Goal: Information Seeking & Learning: Find specific fact

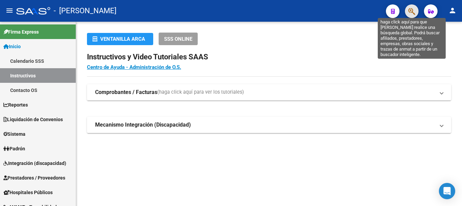
click at [416, 14] on icon "button" at bounding box center [412, 11] width 7 height 8
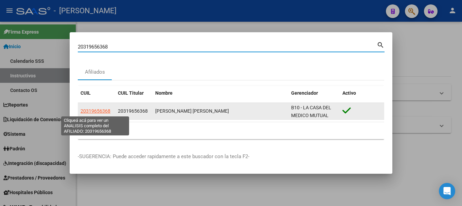
click at [100, 109] on span "20319656368" at bounding box center [96, 110] width 30 height 5
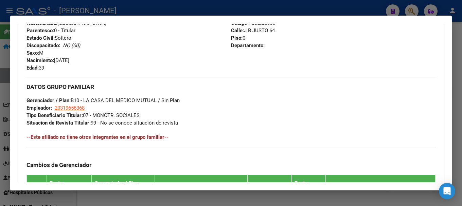
scroll to position [433, 0]
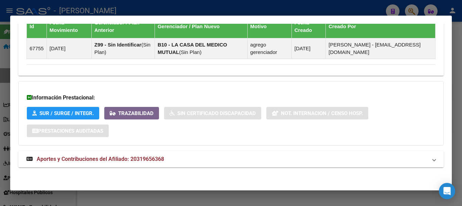
click at [153, 161] on span "Aportes y Contribuciones del Afiliado: 20319656368" at bounding box center [101, 159] width 128 height 6
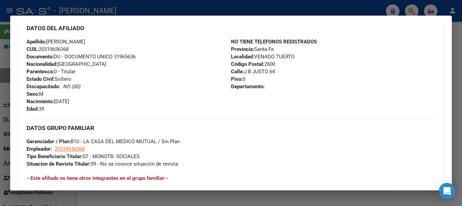
scroll to position [228, 0]
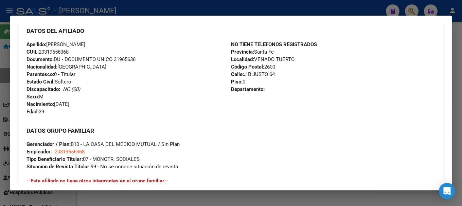
click at [125, 56] on span "Documento: DU - DOCUMENTO UNICO 31965636" at bounding box center [81, 59] width 109 height 6
copy span "31965636"
drag, startPoint x: 51, startPoint y: 44, endPoint x: 107, endPoint y: 43, distance: 55.8
click at [107, 43] on div "Apellido: [PERSON_NAME]: 20319656368 Documento: DU - DOCUMENTO UNICO 31965636 N…" at bounding box center [129, 78] width 205 height 75
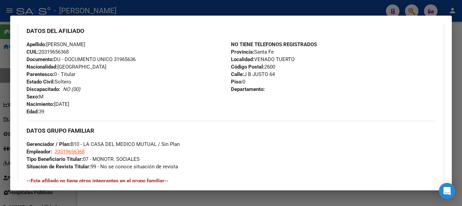
copy span "[PERSON_NAME]"
drag, startPoint x: 56, startPoint y: 105, endPoint x: 103, endPoint y: 105, distance: 46.9
click at [103, 105] on div "Apellido: [PERSON_NAME]: 20319656368 Documento: DU - DOCUMENTO UNICO 31965636 N…" at bounding box center [129, 78] width 205 height 75
copy span "[DATE]"
drag, startPoint x: 244, startPoint y: 74, endPoint x: 266, endPoint y: 74, distance: 21.8
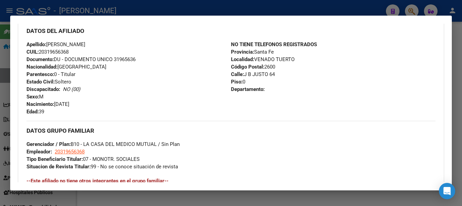
click at [266, 74] on span "Calle: [STREET_ADDRESS]" at bounding box center [253, 74] width 44 height 6
drag, startPoint x: 244, startPoint y: 73, endPoint x: 267, endPoint y: 76, distance: 23.0
click at [267, 76] on span "Calle: [STREET_ADDRESS]" at bounding box center [253, 74] width 44 height 6
copy span "J B JUSTO"
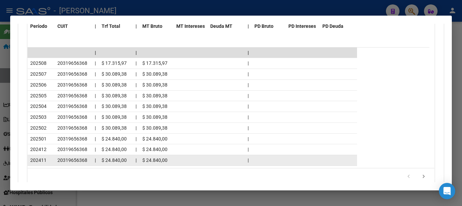
scroll to position [738, 0]
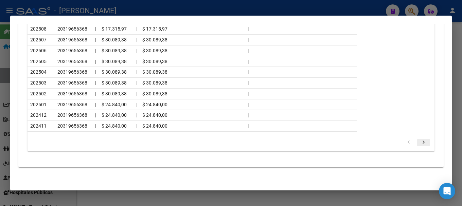
click at [420, 140] on icon "go to next page" at bounding box center [424, 143] width 9 height 8
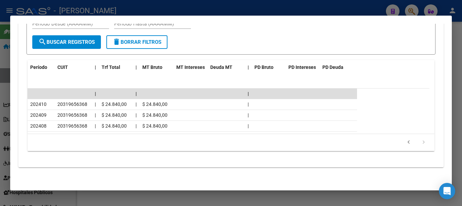
scroll to position [662, 0]
click at [420, 144] on icon "go to next page" at bounding box center [424, 143] width 9 height 8
click at [199, 10] on div at bounding box center [231, 103] width 462 height 206
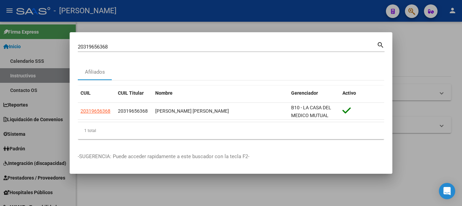
click at [141, 46] on input "20319656368" at bounding box center [227, 47] width 299 height 6
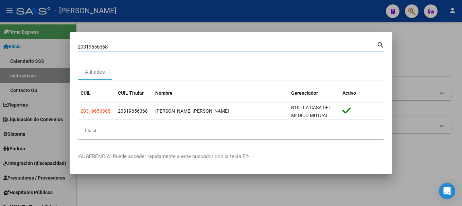
click at [141, 46] on input "20319656368" at bounding box center [227, 47] width 299 height 6
paste input "60489"
type input "20319660489"
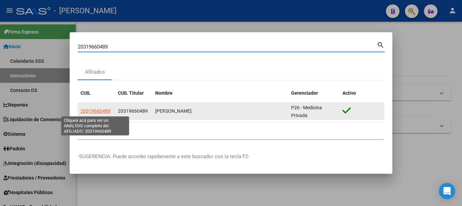
click at [107, 109] on span "20319660489" at bounding box center [96, 110] width 30 height 5
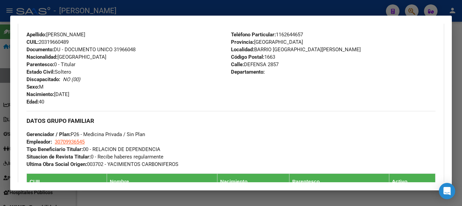
scroll to position [170, 0]
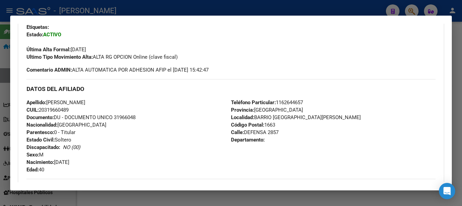
click at [129, 115] on span "Documento: DU - DOCUMENTO UNICO 31966048" at bounding box center [81, 118] width 109 height 6
copy span "31966048"
drag, startPoint x: 106, startPoint y: 102, endPoint x: 49, endPoint y: 101, distance: 57.5
click at [49, 101] on span "Apellido: [PERSON_NAME]" at bounding box center [56, 103] width 59 height 6
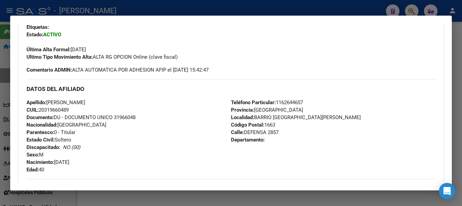
copy span "[PERSON_NAME]"
drag, startPoint x: 56, startPoint y: 163, endPoint x: 106, endPoint y: 163, distance: 49.7
click at [106, 163] on div "Apellido: [PERSON_NAME]: 20319660489 Documento: DU - DOCUMENTO UNICO 31966048 N…" at bounding box center [129, 136] width 205 height 75
copy span "[DATE]"
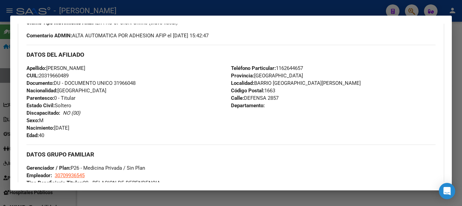
scroll to position [204, 0]
drag, startPoint x: 243, startPoint y: 99, endPoint x: 289, endPoint y: 101, distance: 46.0
click at [289, 101] on div "Teléfono Particular: [PHONE_NUMBER] Provincia: [GEOGRAPHIC_DATA] Localidad: [GE…" at bounding box center [333, 102] width 205 height 75
copy span "DEFENSA 2857"
click at [288, 67] on span "Teléfono Particular: [PHONE_NUMBER]" at bounding box center [267, 69] width 72 height 6
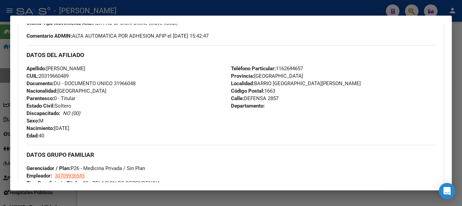
click at [288, 67] on span "Teléfono Particular: [PHONE_NUMBER]" at bounding box center [267, 69] width 72 height 6
copy span "1162644657"
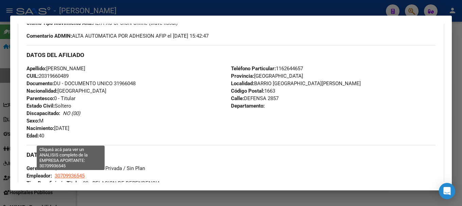
click at [77, 178] on span "30709936545" at bounding box center [70, 176] width 30 height 6
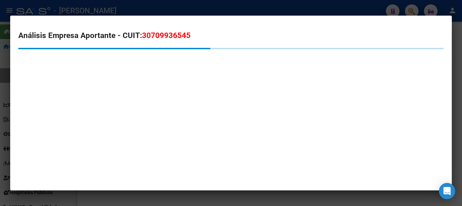
click at [153, 29] on mat-dialog-content "Análisis Empresa Aportante - CUIT: 30709936545" at bounding box center [231, 55] width 442 height 62
copy span "30709936545"
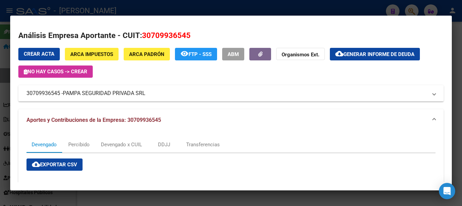
click at [155, 7] on div at bounding box center [231, 103] width 462 height 206
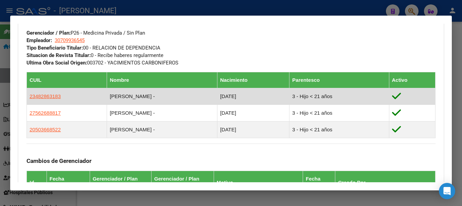
scroll to position [340, 0]
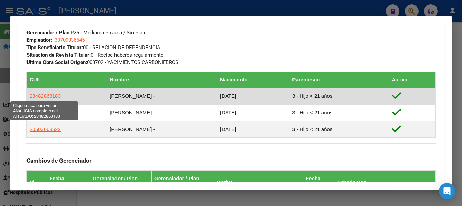
click at [53, 94] on span "23482863183" at bounding box center [45, 96] width 31 height 6
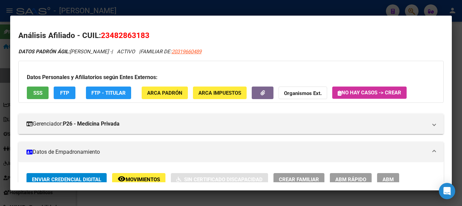
drag, startPoint x: 109, startPoint y: 32, endPoint x: 144, endPoint y: 31, distance: 34.4
click at [144, 31] on span "23482863183" at bounding box center [125, 35] width 49 height 9
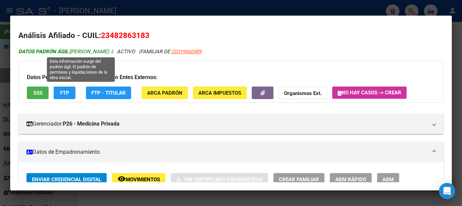
drag, startPoint x: 139, startPoint y: 52, endPoint x: 72, endPoint y: 52, distance: 66.3
click at [72, 52] on span "DATOS [PERSON_NAME]: [PERSON_NAME] -" at bounding box center [64, 52] width 93 height 6
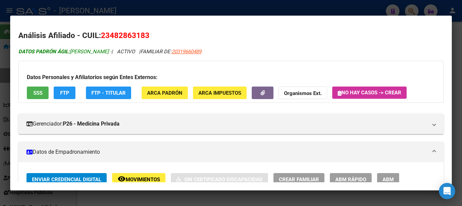
drag, startPoint x: 71, startPoint y: 51, endPoint x: 139, endPoint y: 51, distance: 67.7
click at [112, 51] on span "DATOS [PERSON_NAME]: [PERSON_NAME] -" at bounding box center [64, 52] width 93 height 6
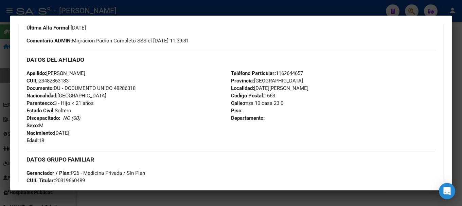
scroll to position [204, 0]
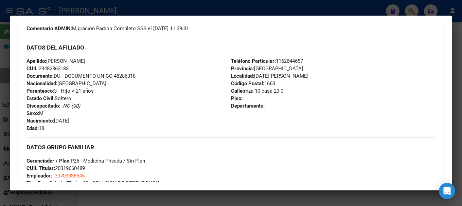
drag, startPoint x: 56, startPoint y: 119, endPoint x: 112, endPoint y: 119, distance: 55.4
click at [112, 119] on div "Apellido: [PERSON_NAME]: 23482863183 Documento: DU - DOCUMENTO UNICO 48286318 N…" at bounding box center [129, 94] width 205 height 75
click at [1, 108] on div at bounding box center [231, 103] width 462 height 206
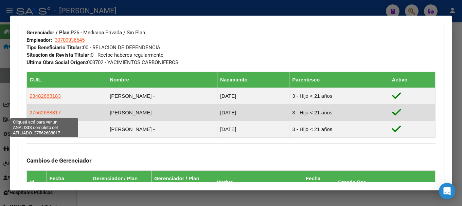
click at [50, 112] on span "27562688817" at bounding box center [45, 113] width 31 height 6
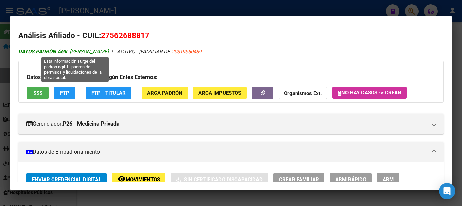
drag, startPoint x: 72, startPoint y: 51, endPoint x: 128, endPoint y: 52, distance: 55.8
click at [112, 52] on span "DATOS PADRÓN ÁGIL: [PERSON_NAME] -" at bounding box center [64, 52] width 93 height 6
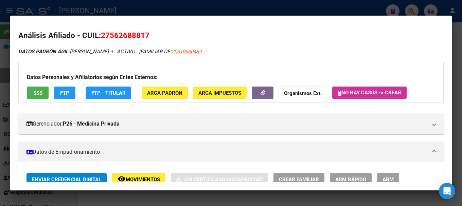
drag, startPoint x: 113, startPoint y: 36, endPoint x: 146, endPoint y: 36, distance: 32.3
click at [146, 36] on span "27562688817" at bounding box center [125, 35] width 49 height 9
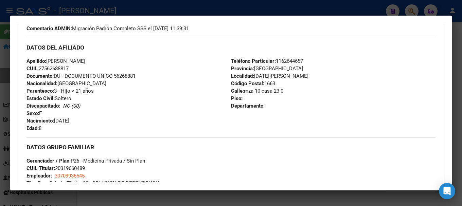
click at [92, 120] on div "Apellido: [PERSON_NAME]: 27562688817 Documento: DU - DOCUMENTO UNICO 56268881 N…" at bounding box center [129, 94] width 205 height 75
click at [0, 91] on div at bounding box center [231, 103] width 462 height 206
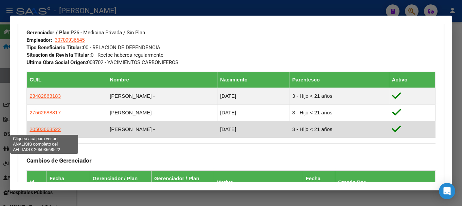
click at [47, 130] on span "20503668522" at bounding box center [45, 130] width 31 height 6
type textarea "20503668522"
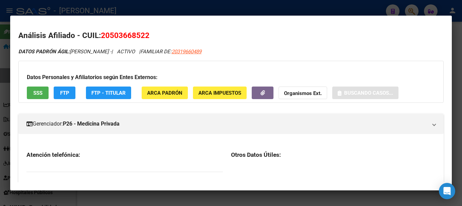
drag, startPoint x: 114, startPoint y: 34, endPoint x: 146, endPoint y: 33, distance: 32.0
click at [146, 33] on span "20503668522" at bounding box center [125, 35] width 49 height 9
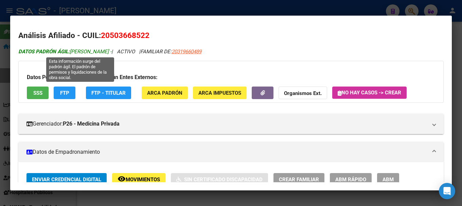
drag, startPoint x: 71, startPoint y: 52, endPoint x: 138, endPoint y: 53, distance: 66.7
click at [112, 53] on span "DATOS PADRÓN ÁGIL: [PERSON_NAME] -" at bounding box center [64, 52] width 93 height 6
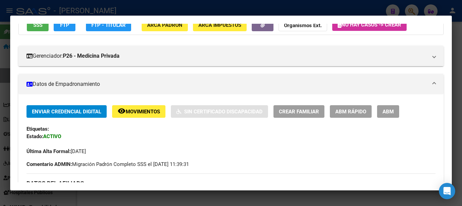
scroll to position [238, 0]
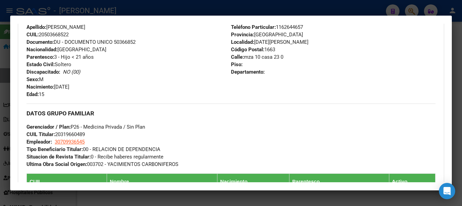
drag, startPoint x: 57, startPoint y: 86, endPoint x: 108, endPoint y: 88, distance: 51.7
click at [108, 88] on div "Apellido: [PERSON_NAME] CUIL: 20503668522 Documento: DU - DOCUMENTO UNICO 50366…" at bounding box center [129, 60] width 205 height 75
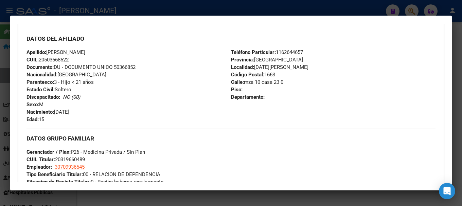
scroll to position [170, 0]
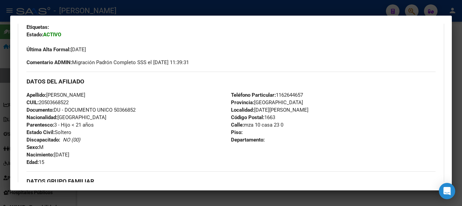
click at [182, 10] on div at bounding box center [231, 103] width 462 height 206
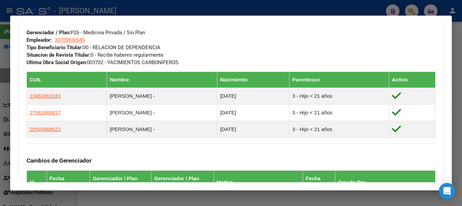
click at [116, 8] on div at bounding box center [231, 103] width 462 height 206
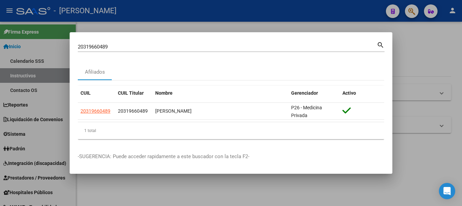
click at [124, 45] on input "20319660489" at bounding box center [227, 47] width 299 height 6
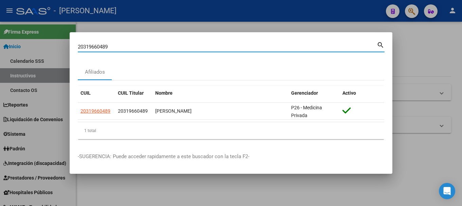
click at [124, 45] on input "20319660489" at bounding box center [227, 47] width 299 height 6
paste input "716263"
type input "20319716263"
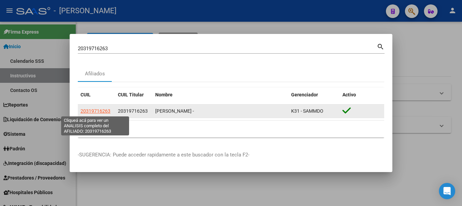
click at [100, 112] on span "20319716263" at bounding box center [96, 110] width 30 height 5
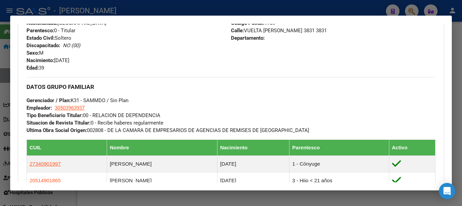
scroll to position [238, 0]
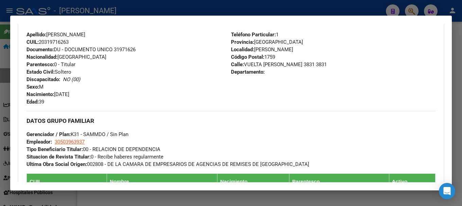
click at [132, 50] on span "Documento: DU - DOCUMENTO UNICO 31971626" at bounding box center [81, 50] width 109 height 6
drag, startPoint x: 55, startPoint y: 95, endPoint x: 123, endPoint y: 96, distance: 68.0
click at [123, 96] on div "Apellido: [PERSON_NAME]: 20319716263 Documento: DU - DOCUMENTO UNICO 31971626 N…" at bounding box center [129, 68] width 205 height 75
drag, startPoint x: 244, startPoint y: 64, endPoint x: 287, endPoint y: 65, distance: 43.5
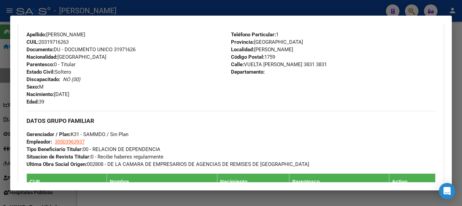
click at [287, 65] on span "Calle: [GEOGRAPHIC_DATA][PERSON_NAME] 3831 3831" at bounding box center [279, 65] width 96 height 6
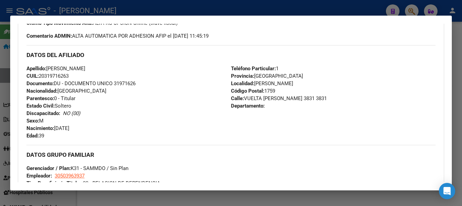
scroll to position [272, 0]
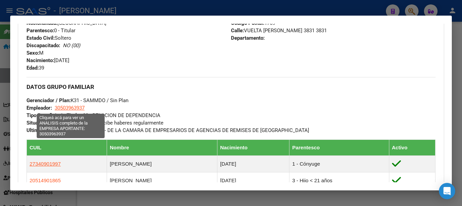
click at [80, 107] on span "30503963937" at bounding box center [70, 108] width 30 height 6
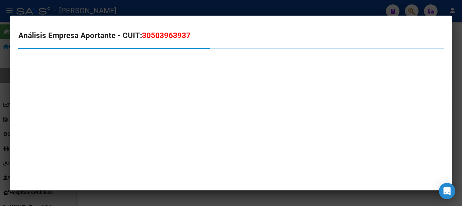
click at [165, 39] on span "30503963937" at bounding box center [166, 35] width 49 height 9
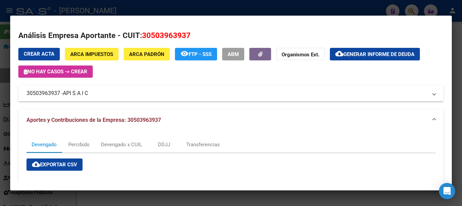
drag, startPoint x: 65, startPoint y: 93, endPoint x: 89, endPoint y: 94, distance: 24.5
click at [89, 94] on mat-panel-title "30503963937 - API S A I C" at bounding box center [227, 93] width 401 height 8
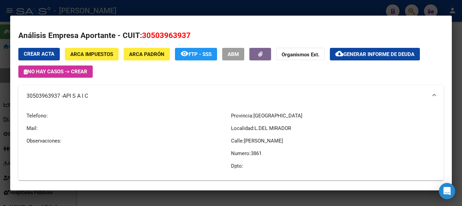
click at [186, 11] on div at bounding box center [231, 103] width 462 height 206
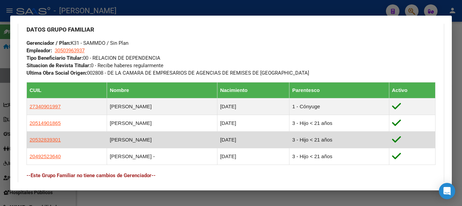
scroll to position [340, 0]
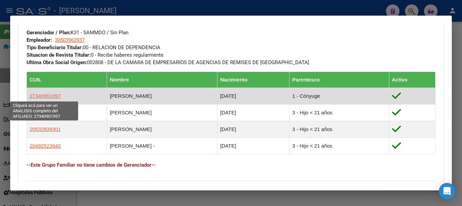
click at [44, 95] on span "27340901997" at bounding box center [45, 96] width 31 height 6
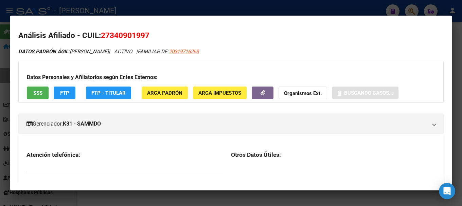
drag, startPoint x: 109, startPoint y: 35, endPoint x: 146, endPoint y: 36, distance: 36.4
click at [146, 36] on span "27340901997" at bounding box center [125, 35] width 49 height 9
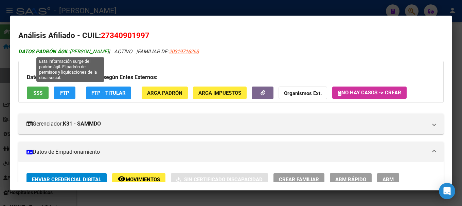
drag, startPoint x: 71, startPoint y: 51, endPoint x: 120, endPoint y: 51, distance: 49.0
click at [109, 51] on span "DATOS PADRÓN ÁGIL: [PERSON_NAME]" at bounding box center [63, 52] width 90 height 6
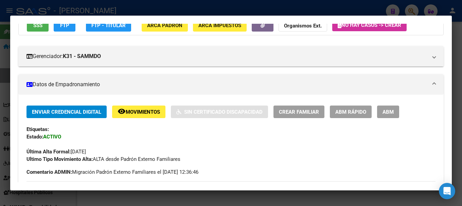
scroll to position [68, 0]
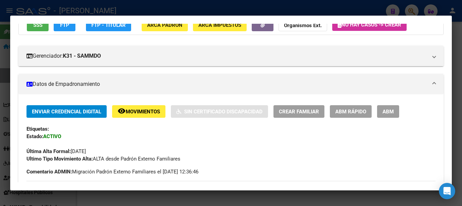
click at [0, 108] on div at bounding box center [231, 103] width 462 height 206
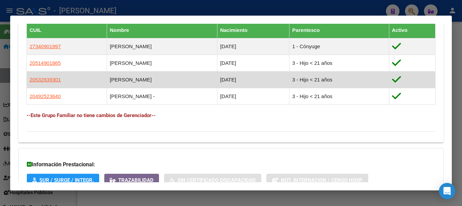
scroll to position [374, 0]
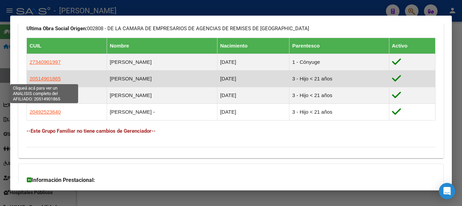
drag, startPoint x: 34, startPoint y: 79, endPoint x: 55, endPoint y: 81, distance: 21.1
click at [55, 81] on span "20514901865" at bounding box center [45, 79] width 31 height 6
type textarea "20514901865"
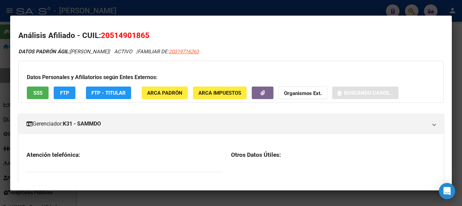
drag, startPoint x: 110, startPoint y: 36, endPoint x: 134, endPoint y: 36, distance: 23.8
click at [134, 36] on span "20514901865" at bounding box center [125, 35] width 49 height 9
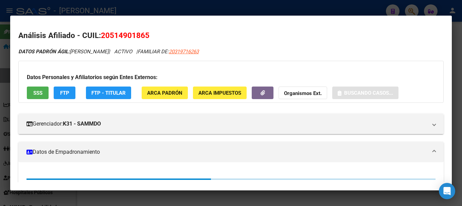
click at [134, 36] on span "20514901865" at bounding box center [125, 35] width 49 height 9
